Goal: Transaction & Acquisition: Purchase product/service

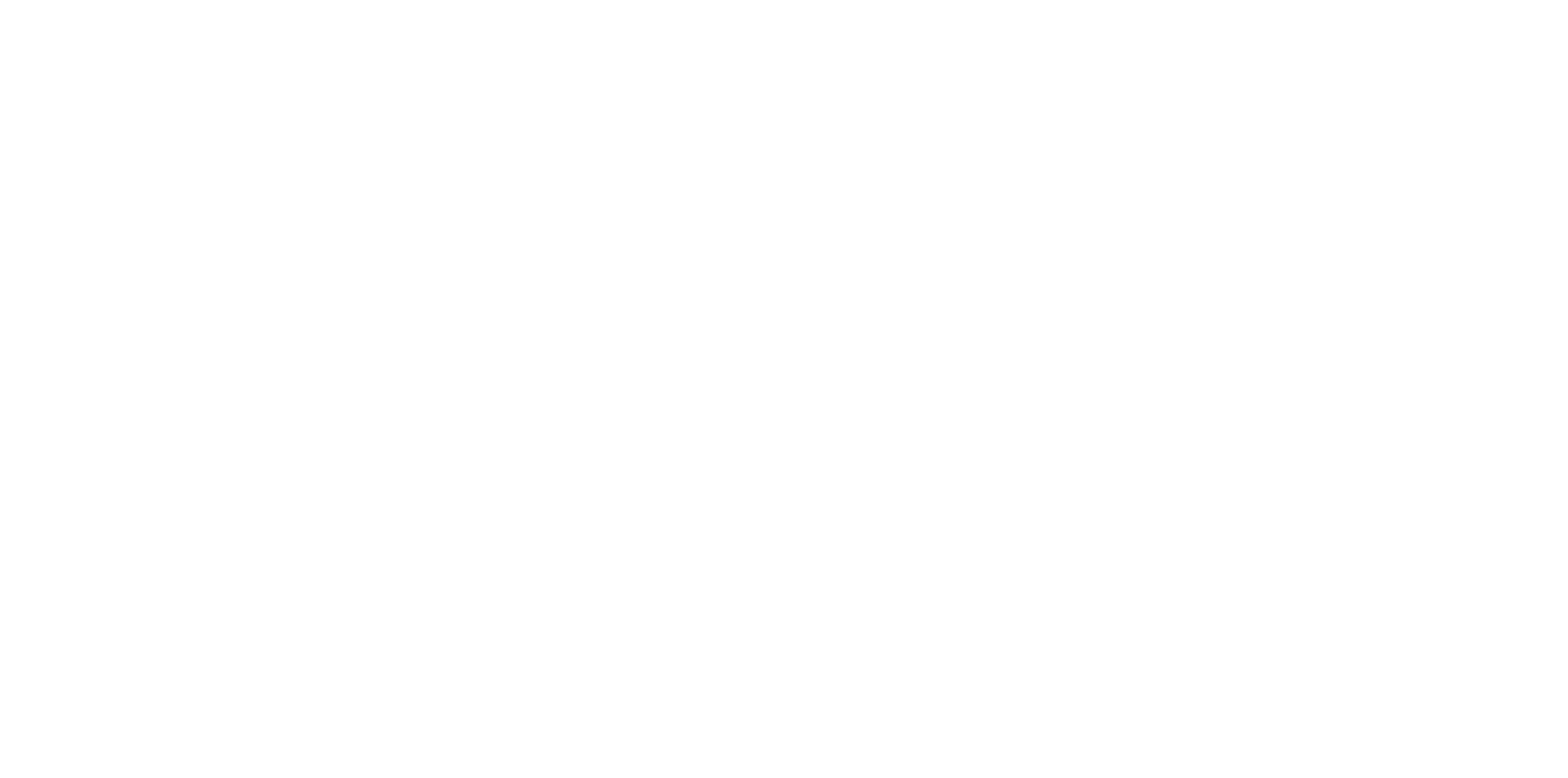
select select "******"
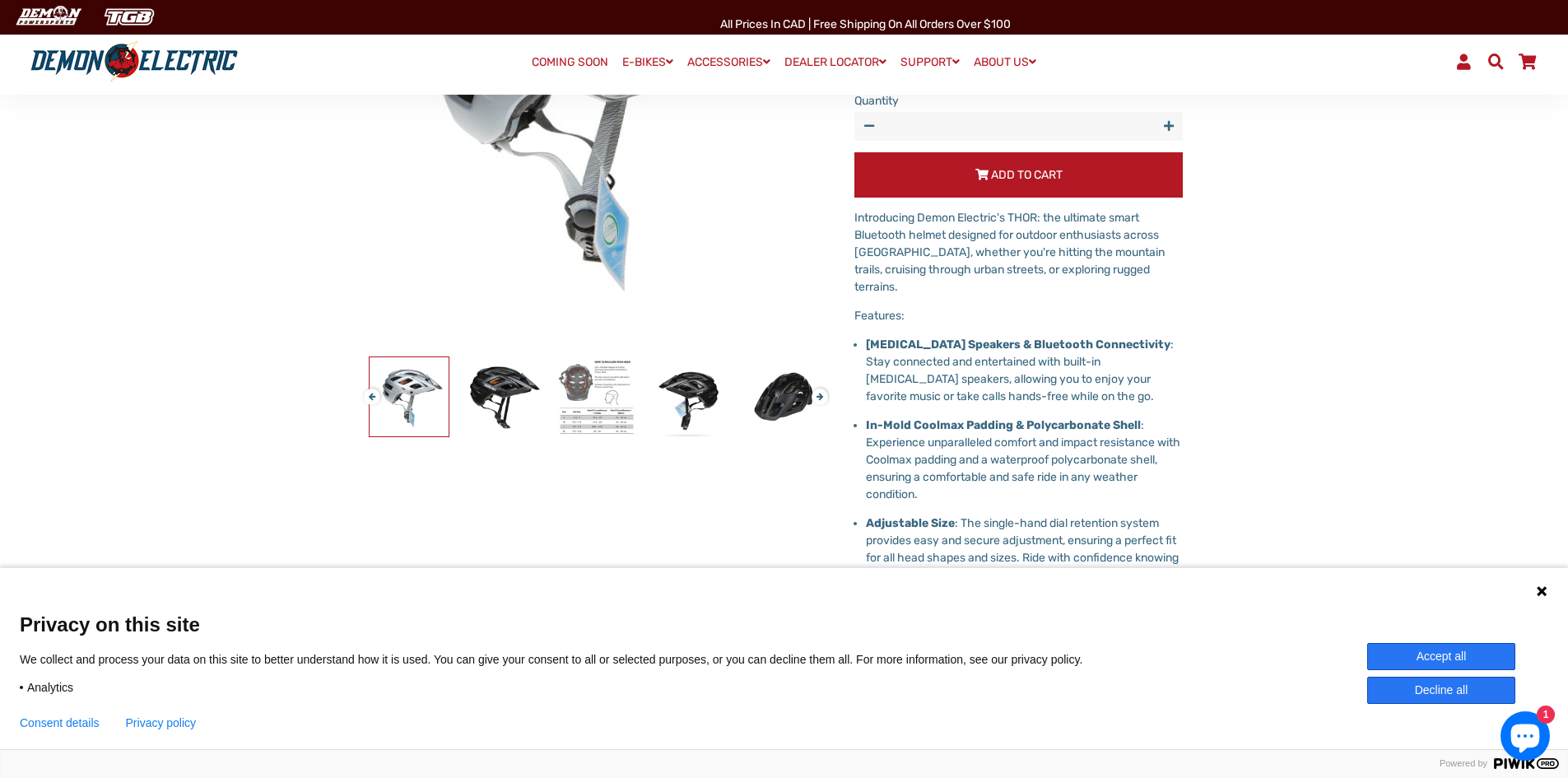
scroll to position [329, 0]
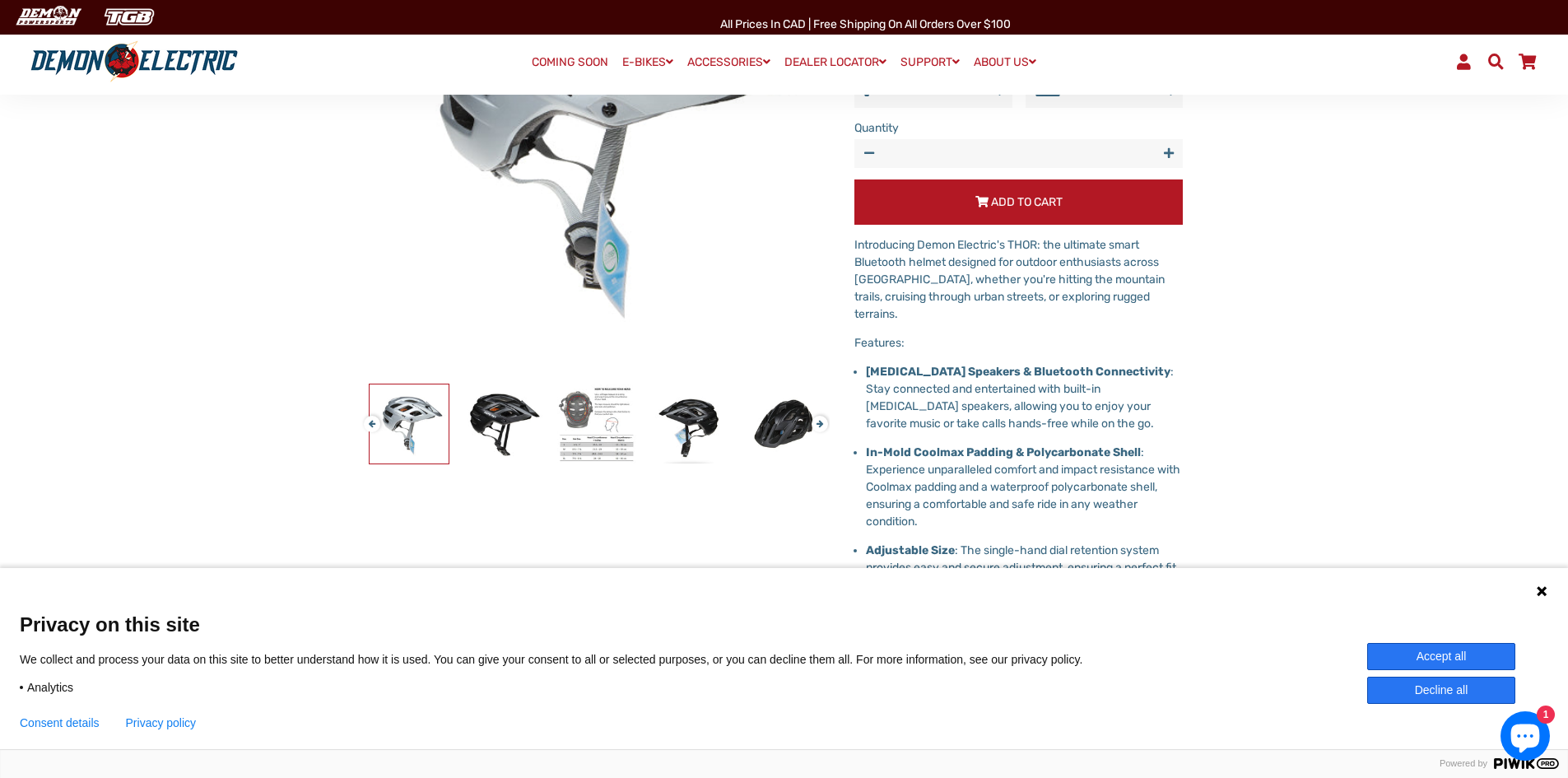
click at [1454, 656] on button "Accept all" at bounding box center [1441, 656] width 148 height 27
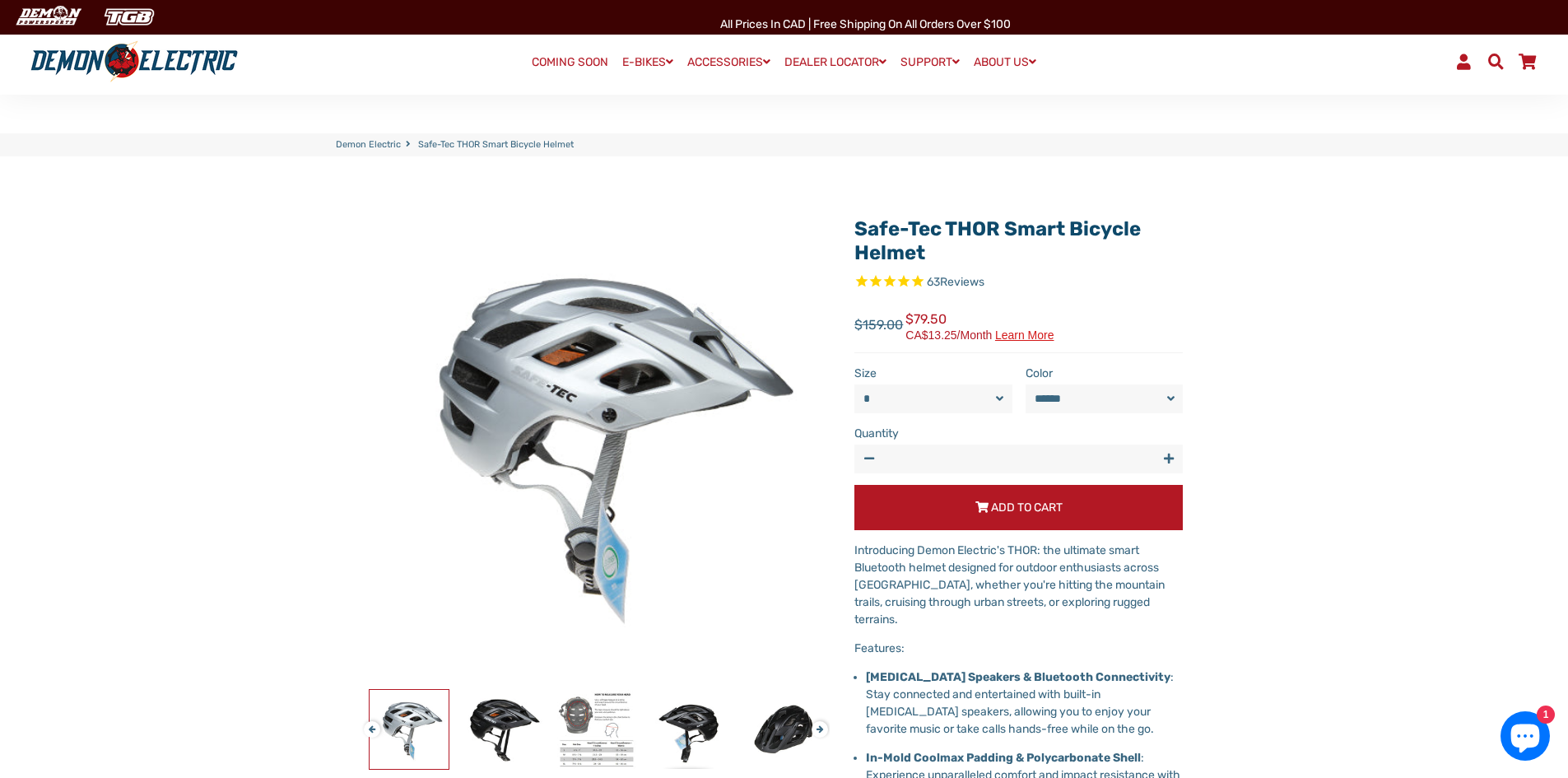
scroll to position [0, 0]
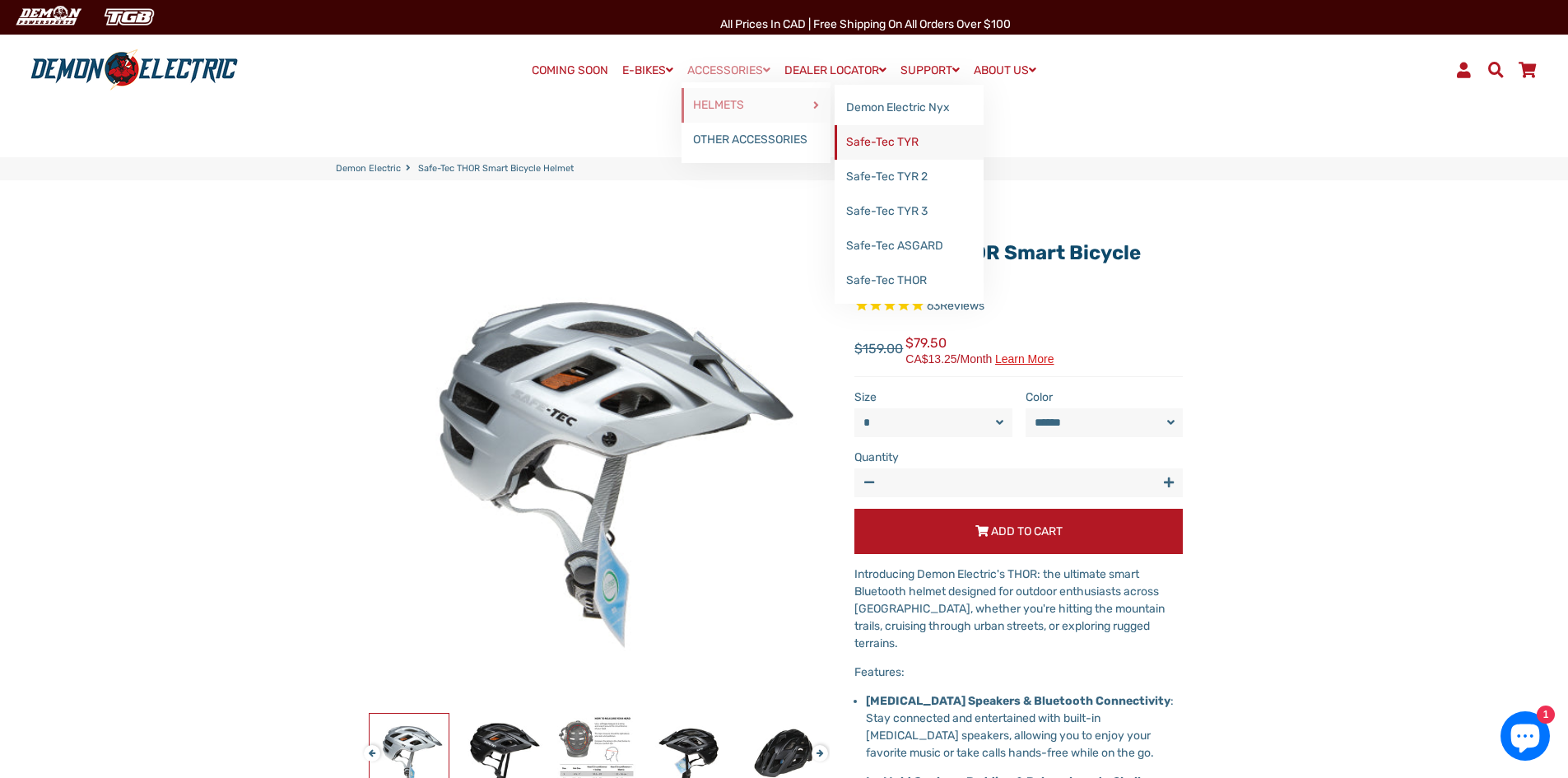
click at [871, 145] on link "Safe-Tec TYR" at bounding box center [909, 142] width 149 height 34
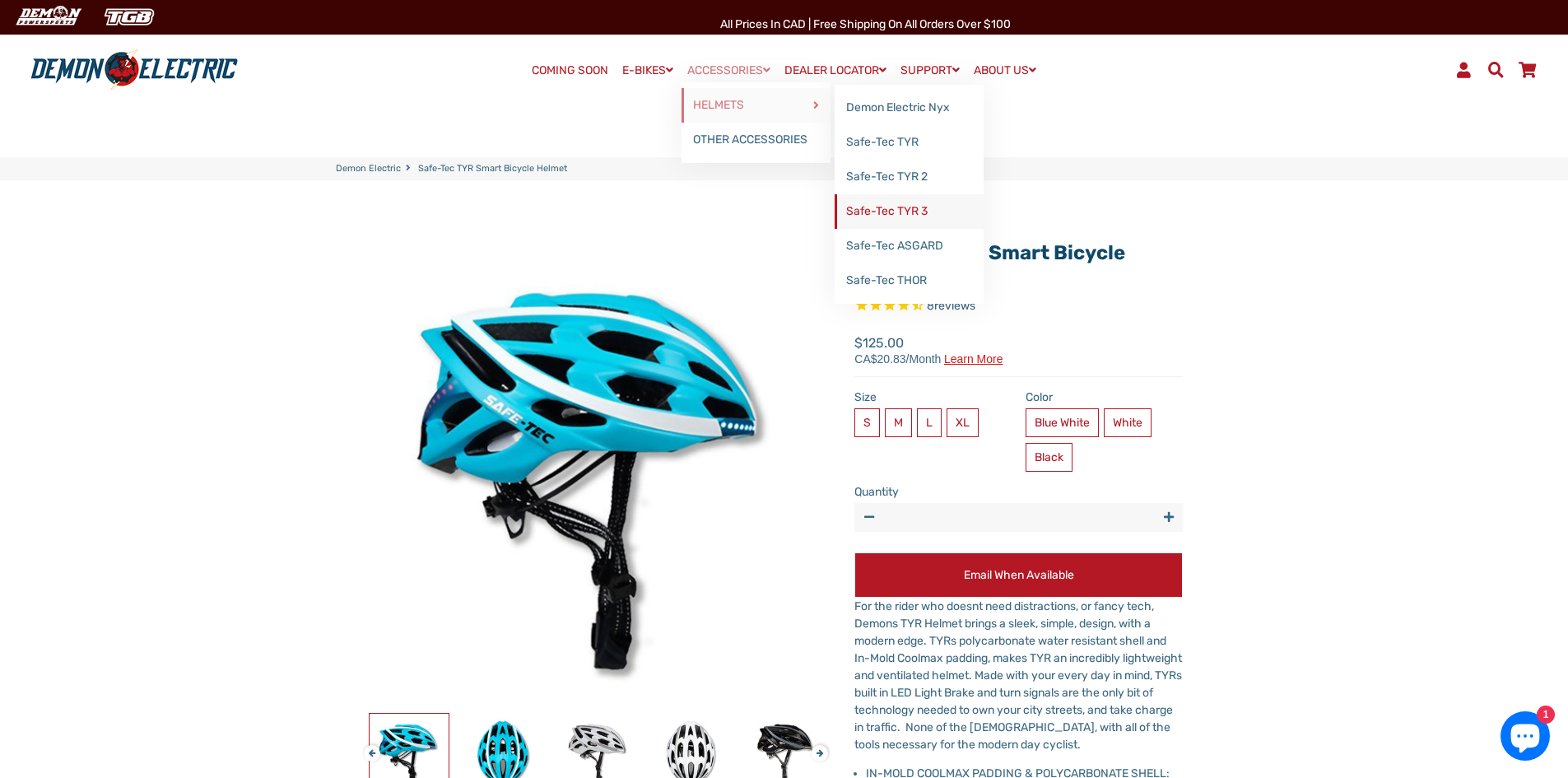
click at [871, 210] on link "Safe-Tec TYR 3" at bounding box center [909, 212] width 149 height 34
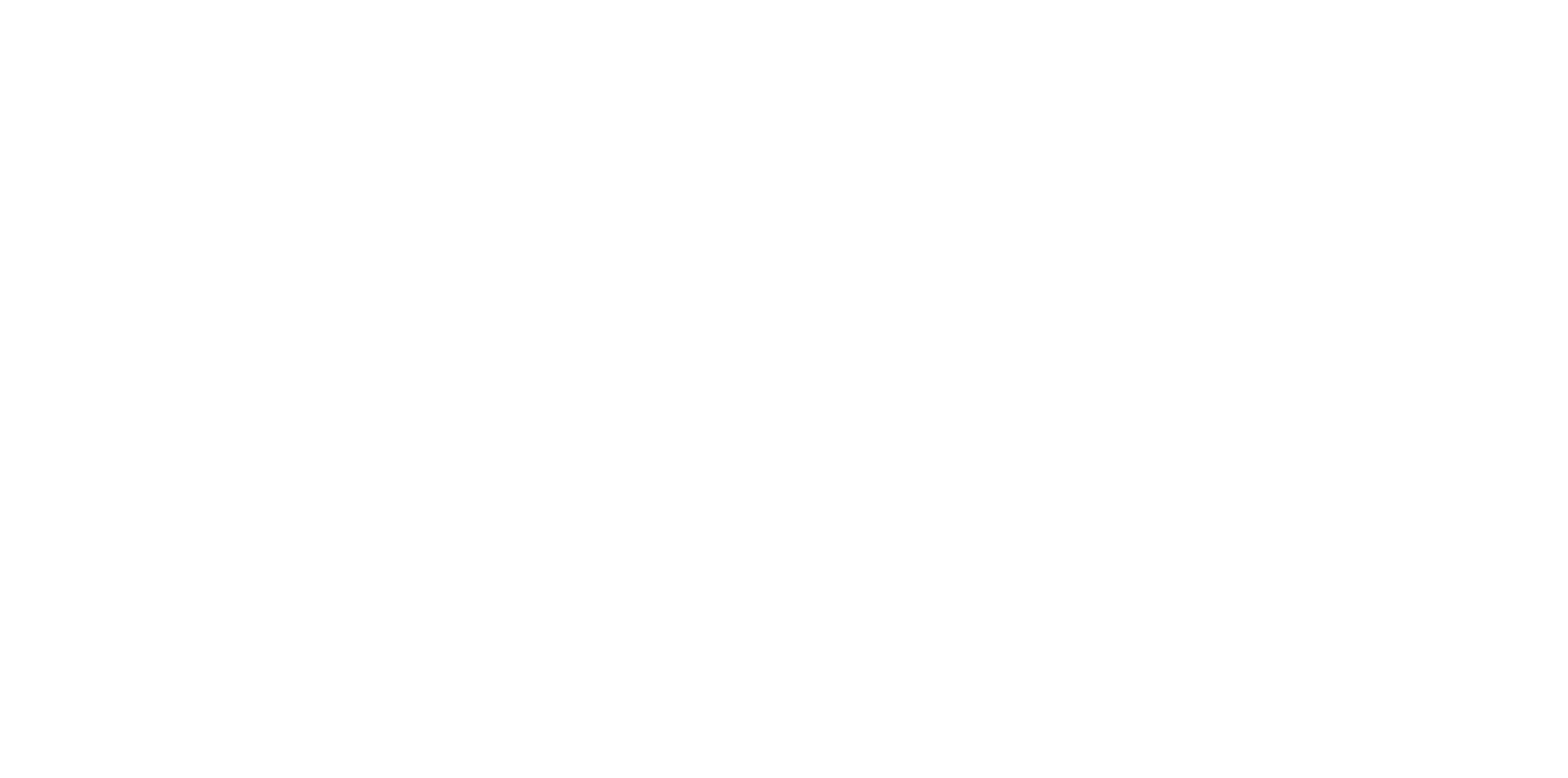
select select "******"
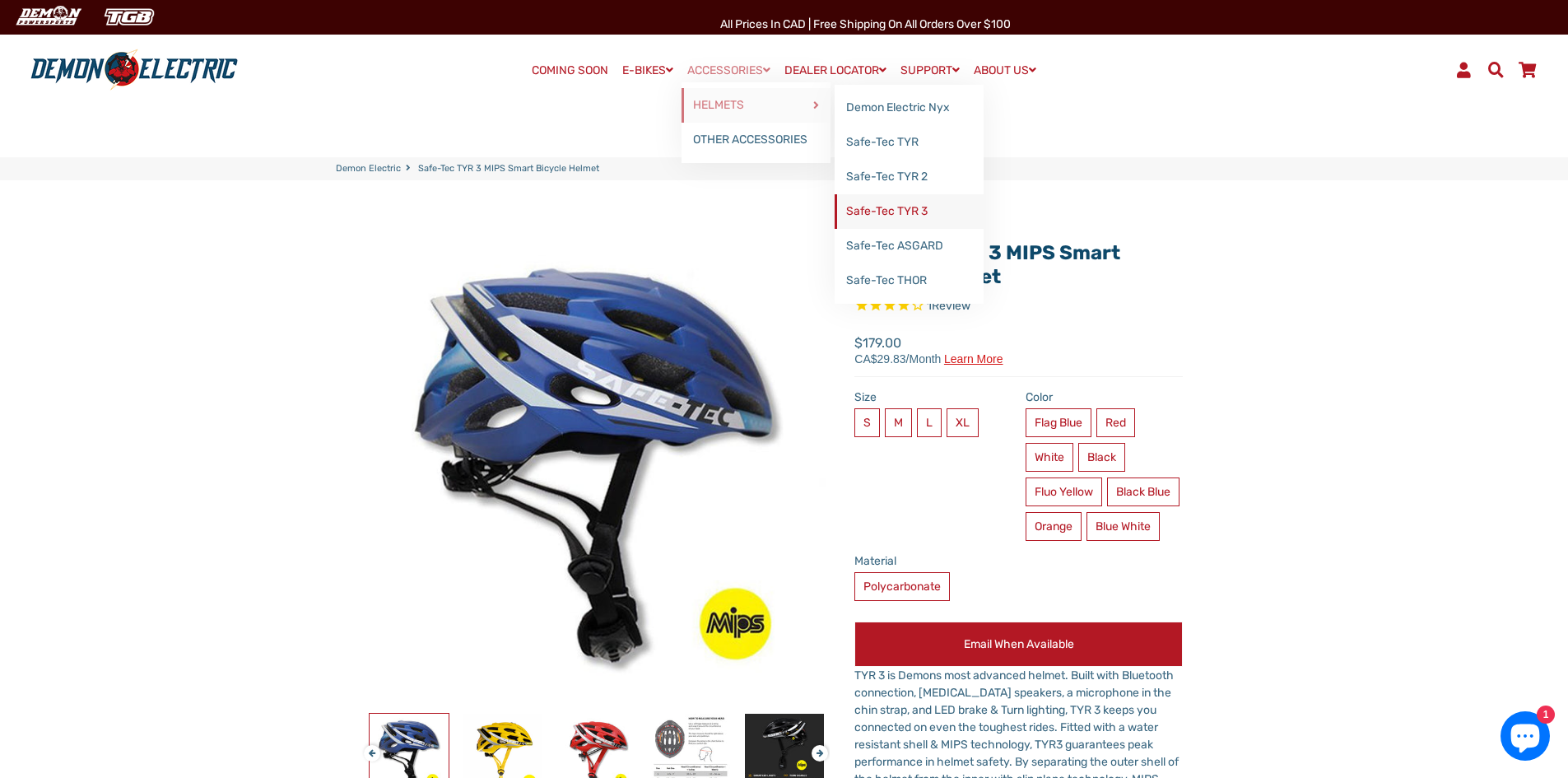
click at [869, 206] on link "Safe-Tec TYR 3" at bounding box center [909, 212] width 149 height 34
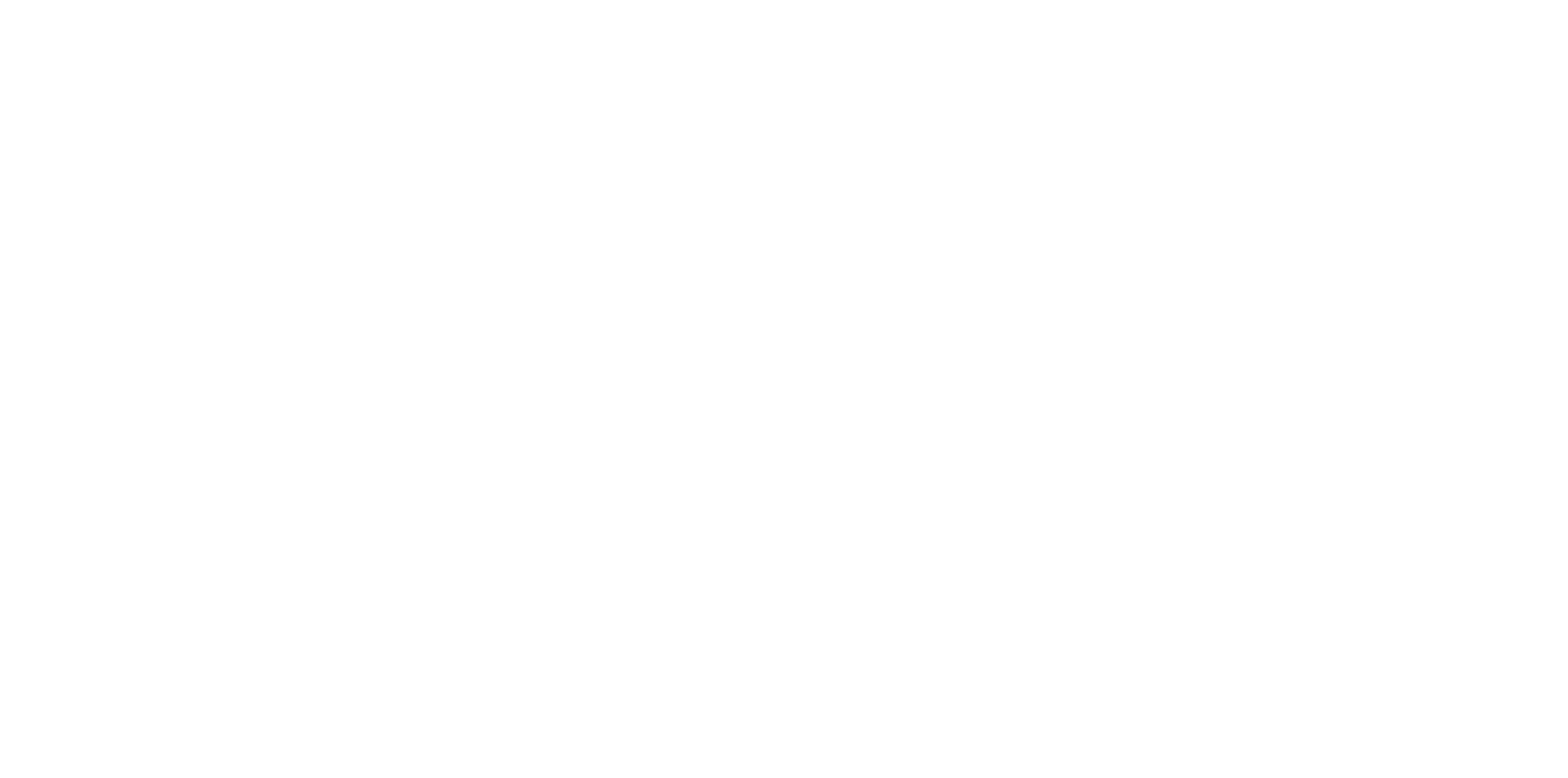
select select "******"
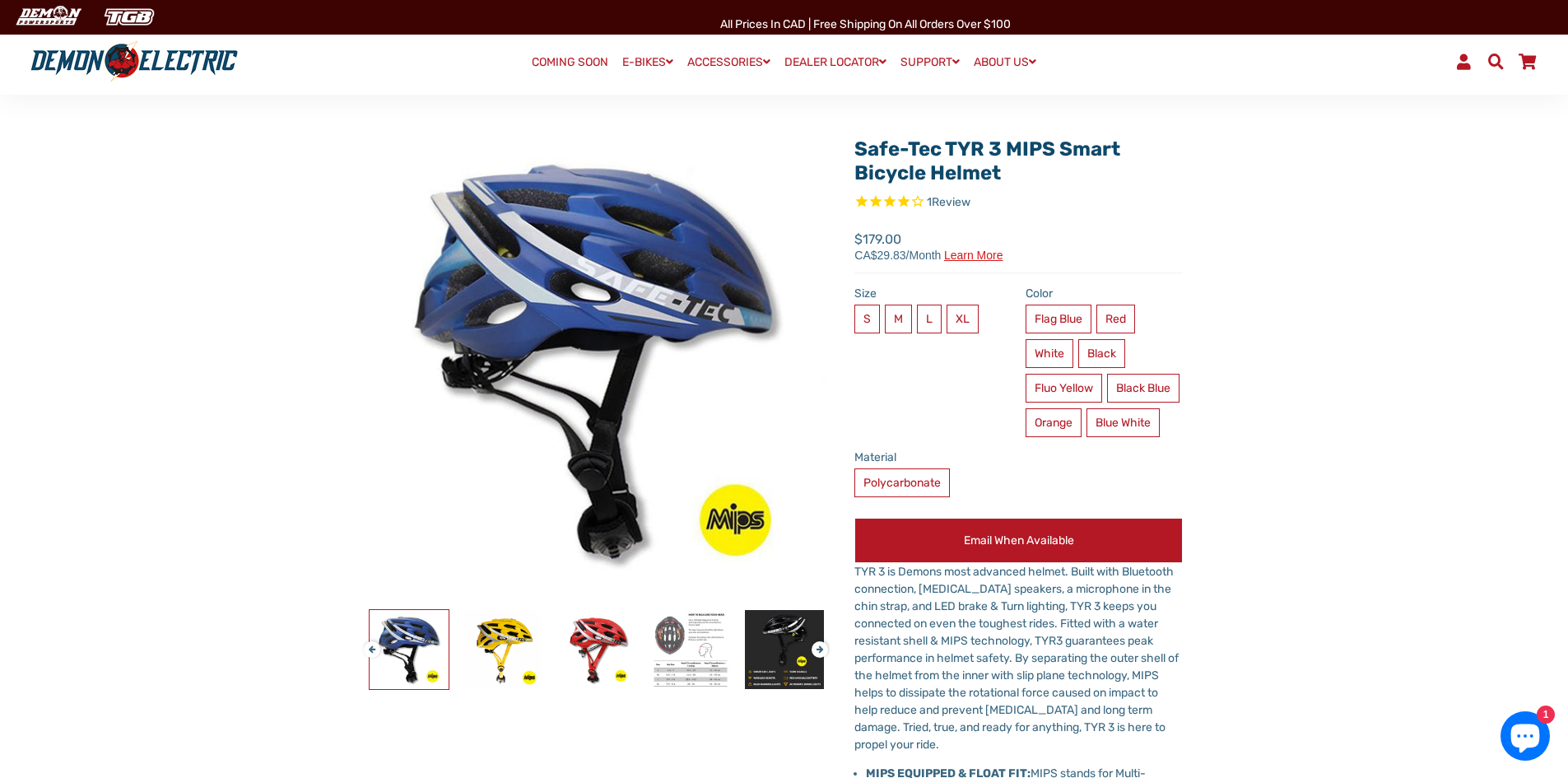
scroll to position [82, 0]
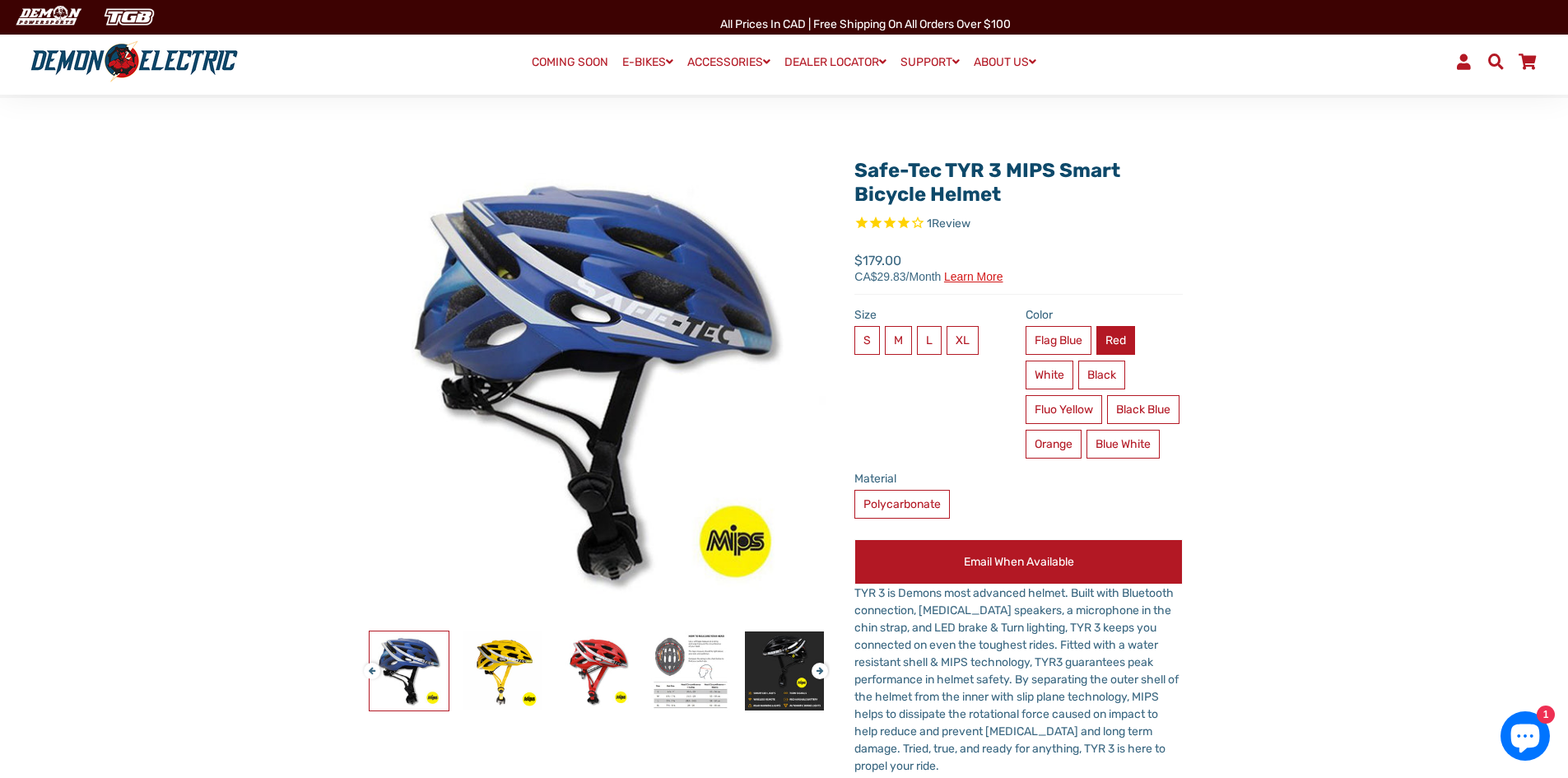
click at [1123, 342] on label "Red" at bounding box center [1116, 340] width 39 height 29
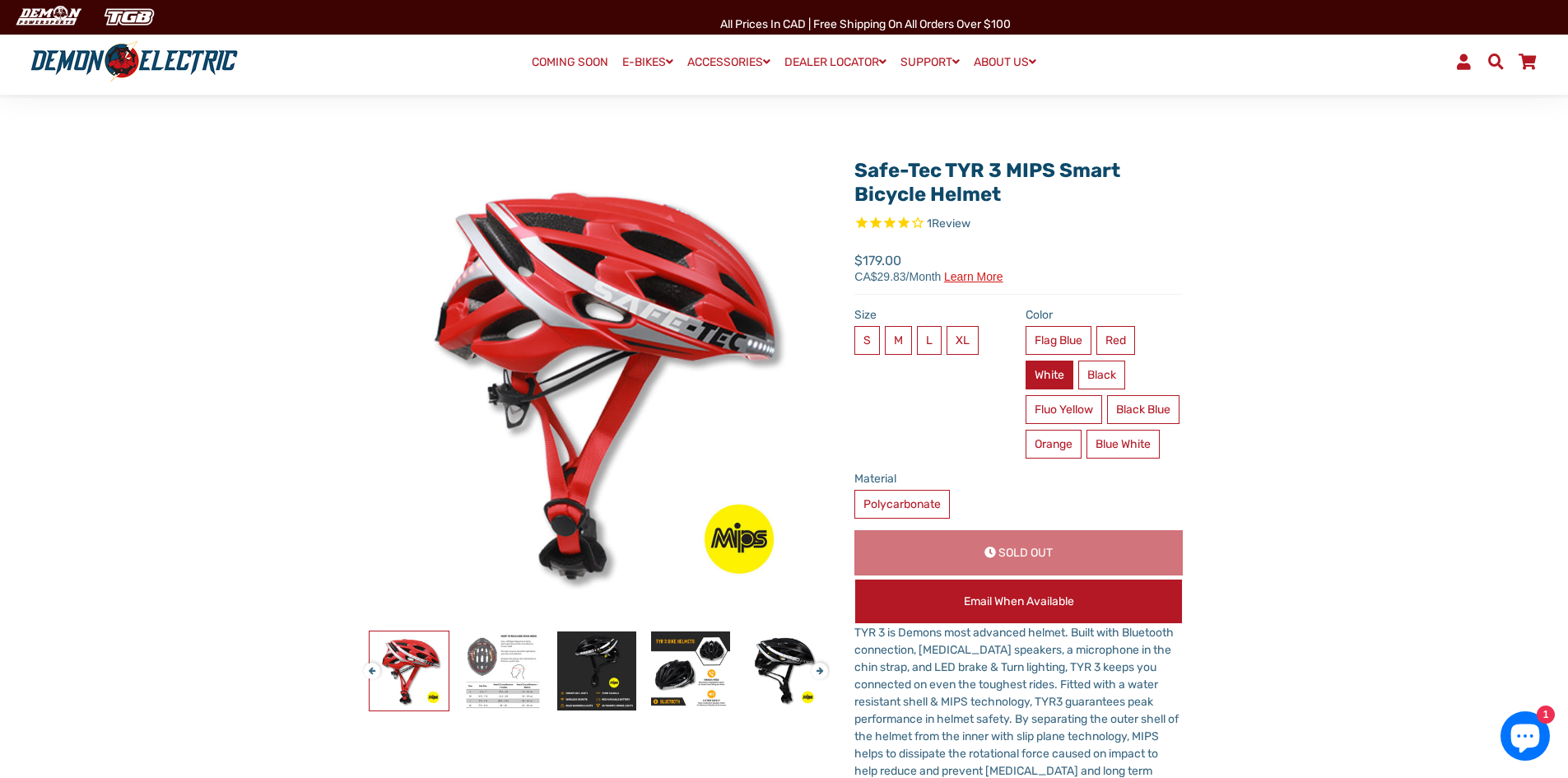
click at [1056, 380] on label "White" at bounding box center [1050, 375] width 48 height 29
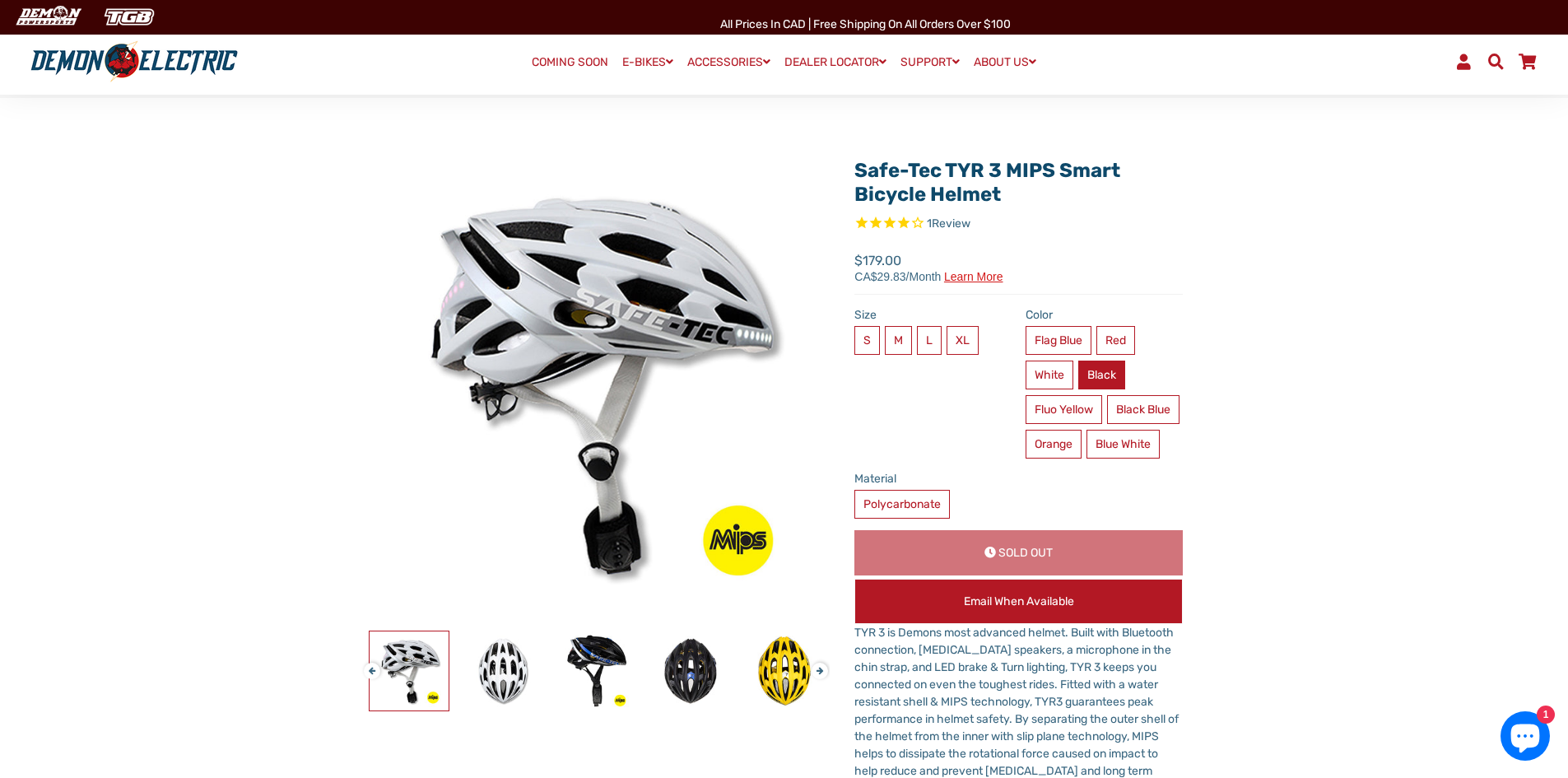
click at [1094, 371] on label "Black" at bounding box center [1102, 375] width 47 height 29
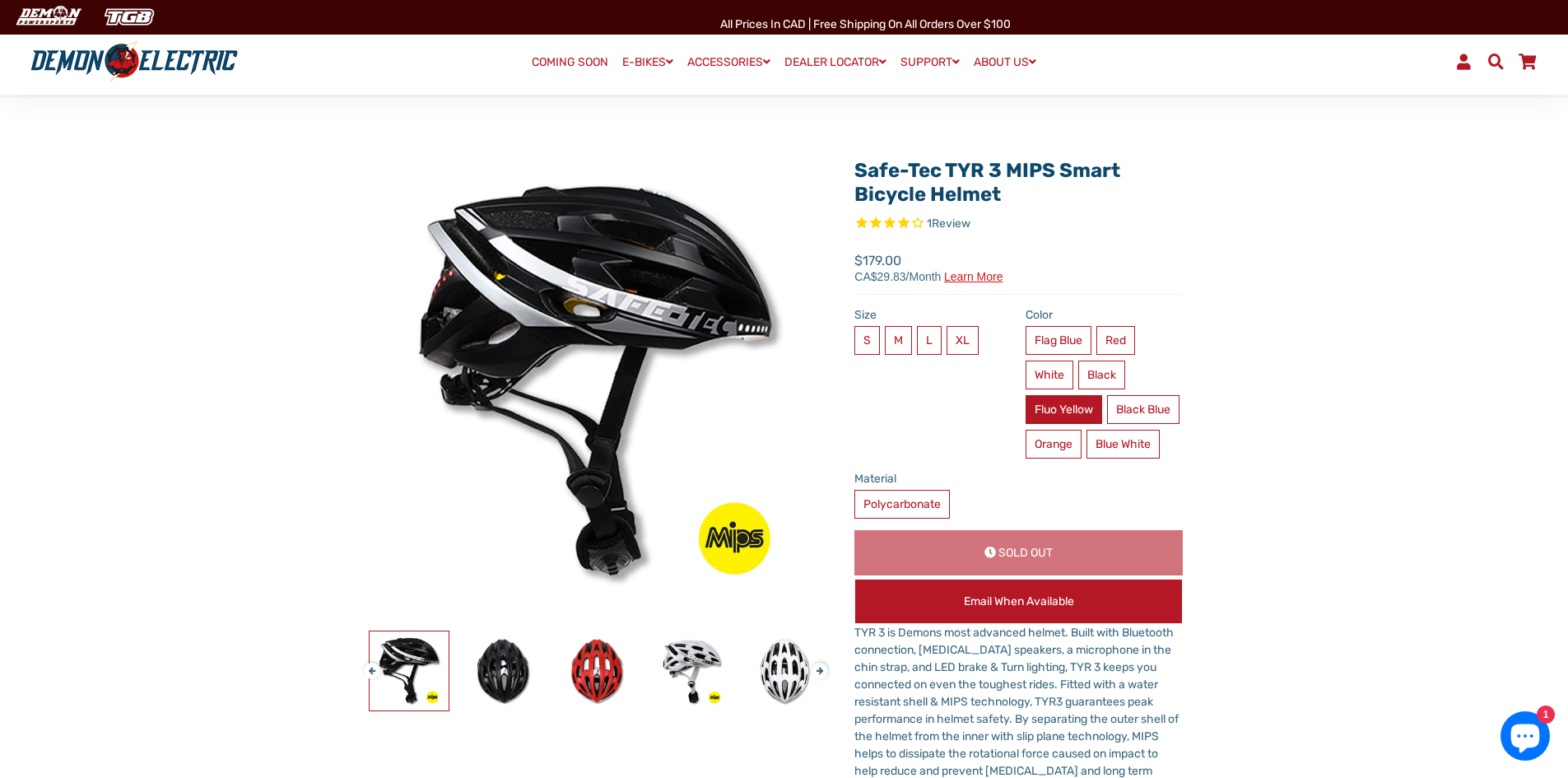
click at [1086, 409] on label "Fluo Yellow" at bounding box center [1063, 410] width 76 height 29
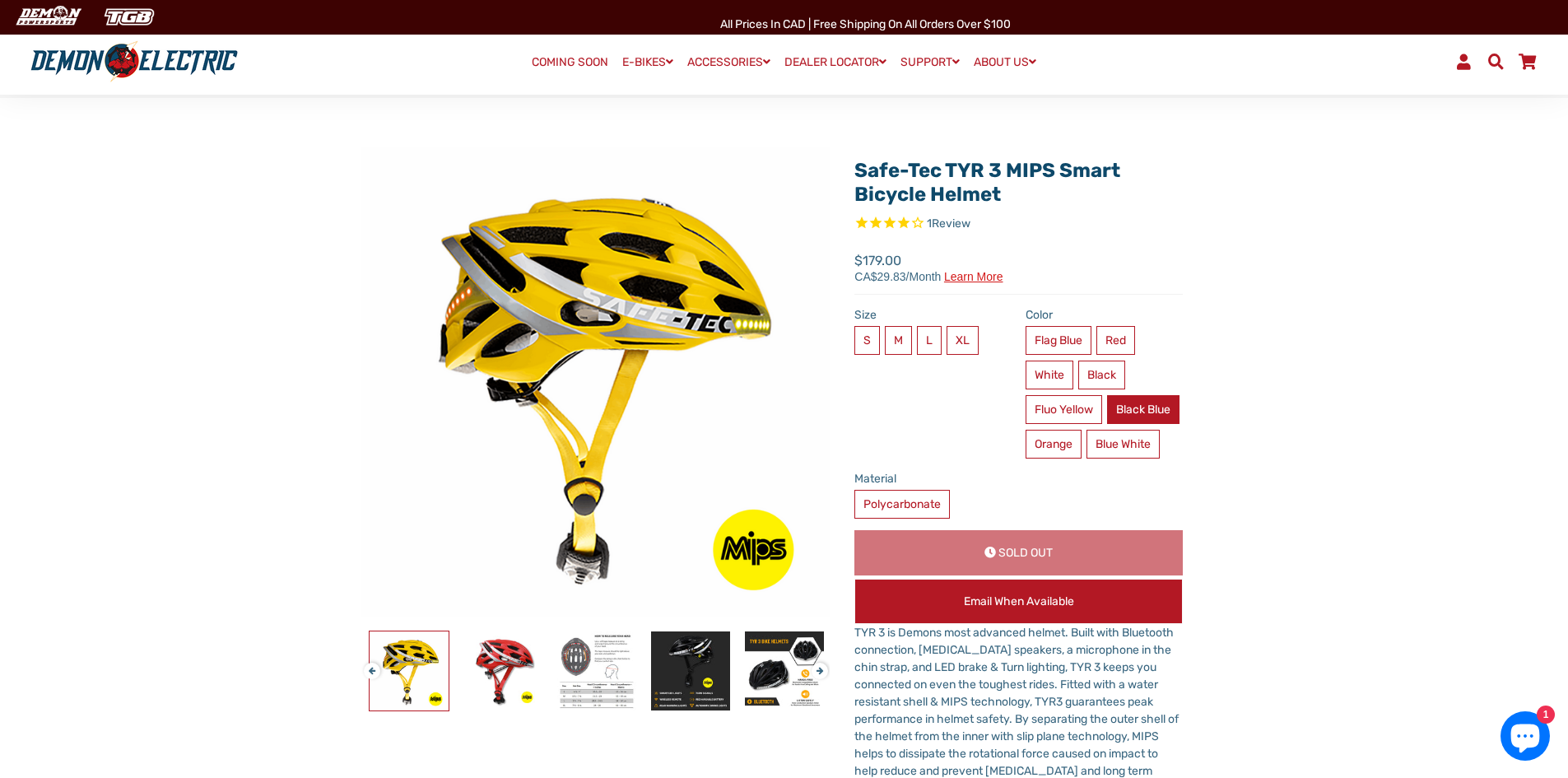
click at [1107, 424] on label "Black Blue" at bounding box center [1143, 410] width 73 height 29
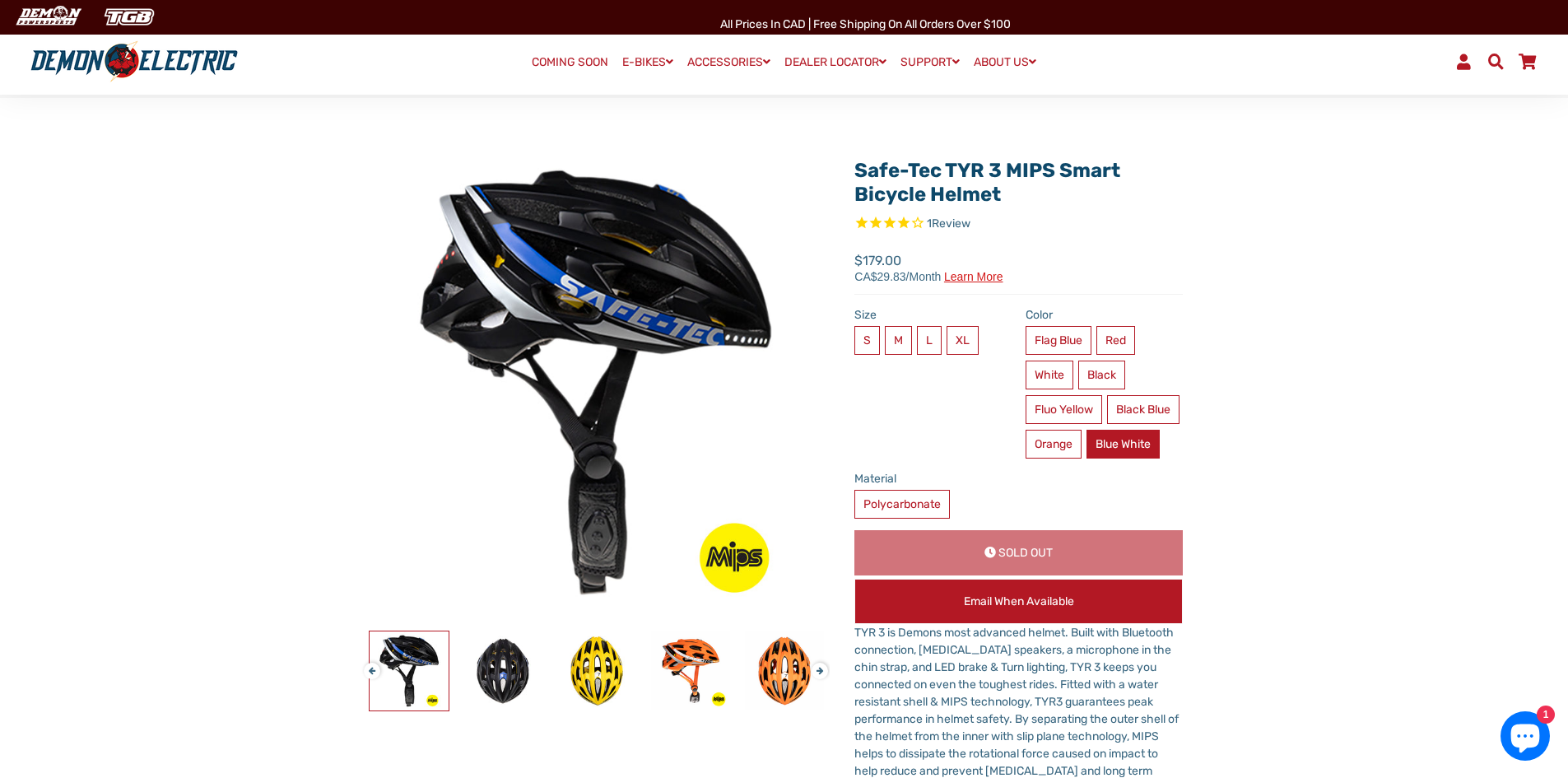
click at [1086, 458] on label "Blue White" at bounding box center [1123, 445] width 74 height 29
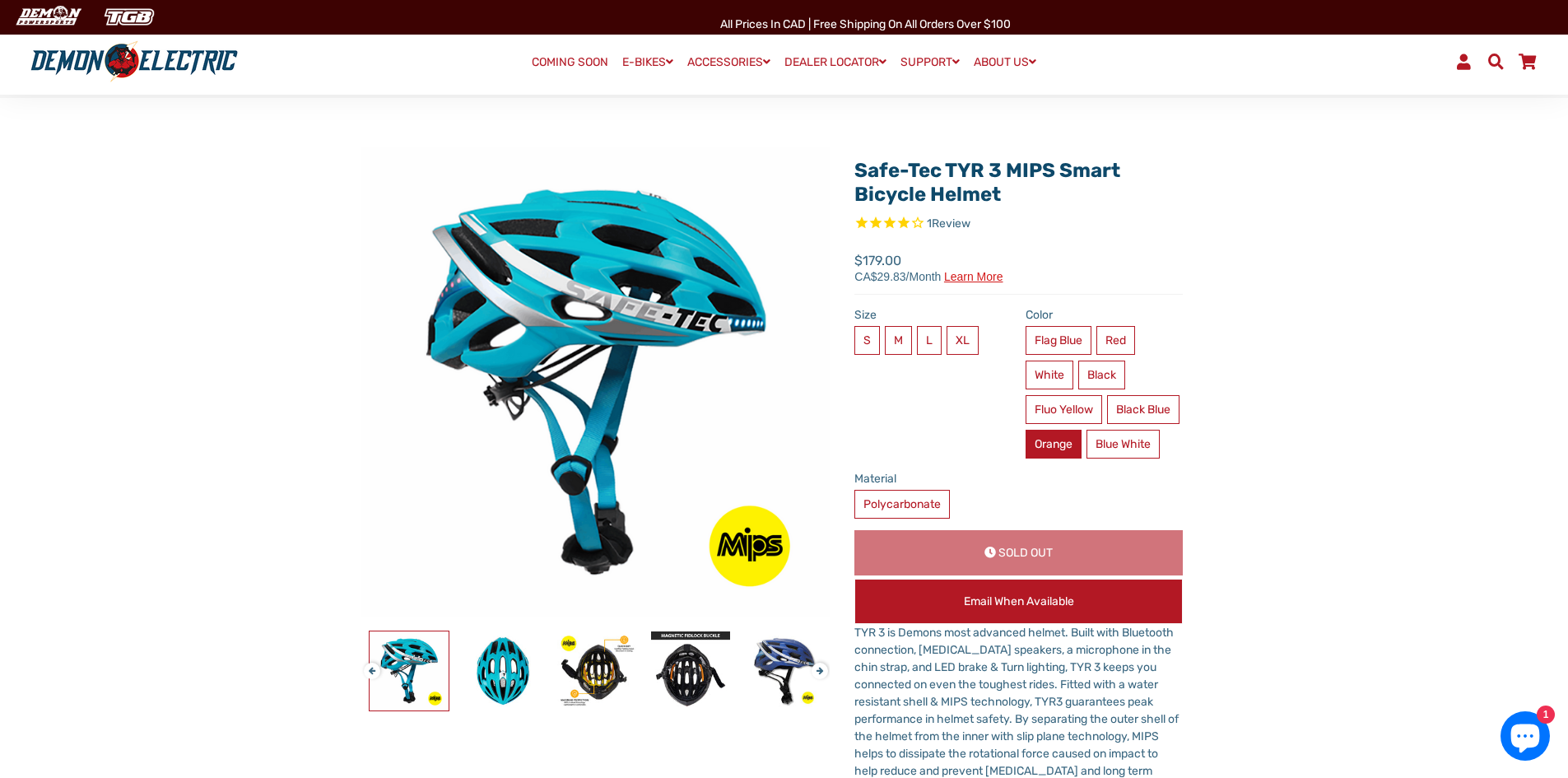
click at [1081, 446] on label "Orange" at bounding box center [1053, 445] width 56 height 29
